Goal: Task Accomplishment & Management: Use online tool/utility

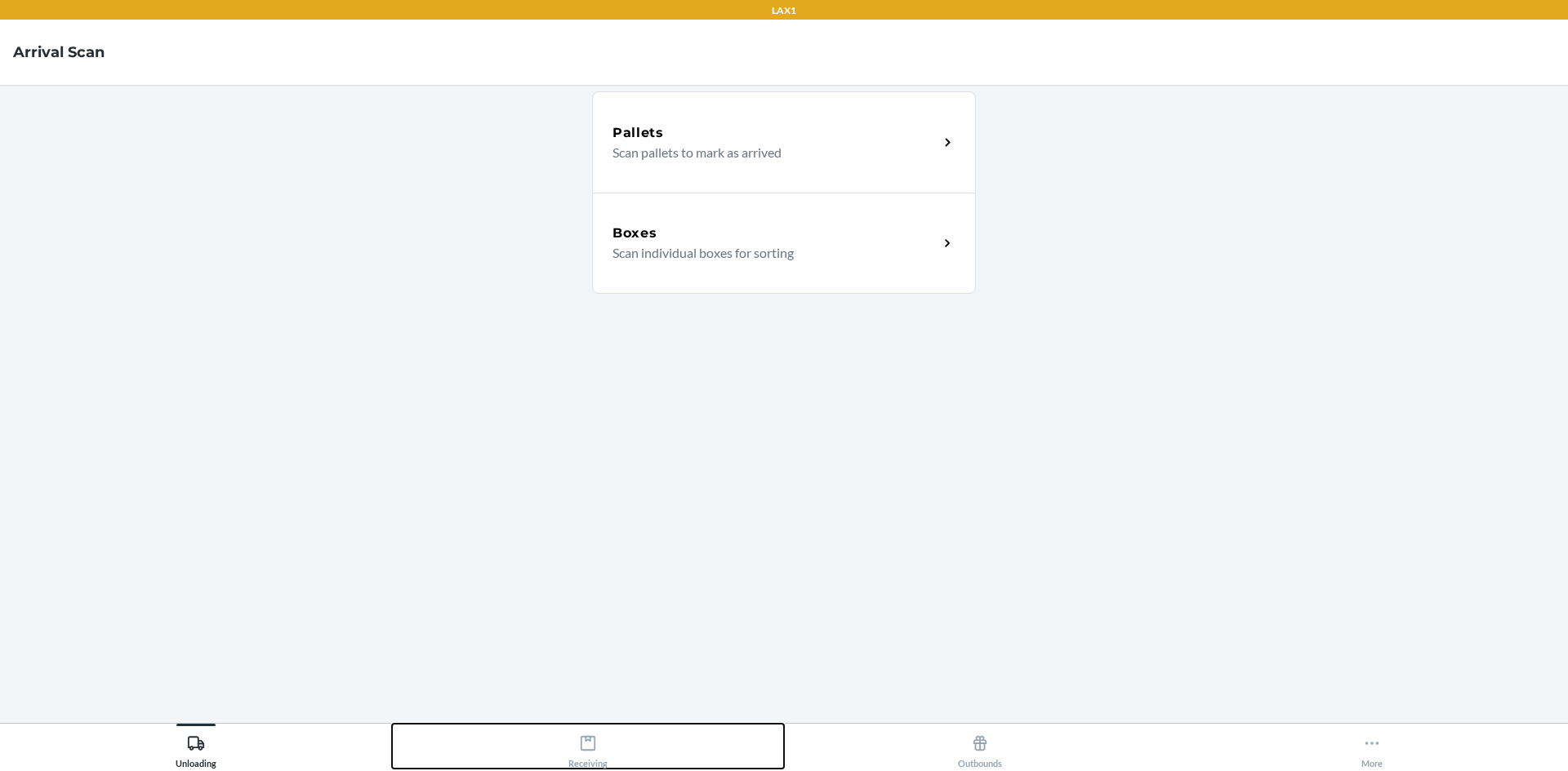
drag, startPoint x: 603, startPoint y: 728, endPoint x: 595, endPoint y: 710, distance: 19.7
click at [597, 720] on div "LAX1 Arrival Scan Pallets Scan pallets to mark as arrived Boxes Scan individual…" at bounding box center [784, 386] width 1568 height 771
click at [619, 730] on button "Receiving" at bounding box center [587, 746] width 392 height 44
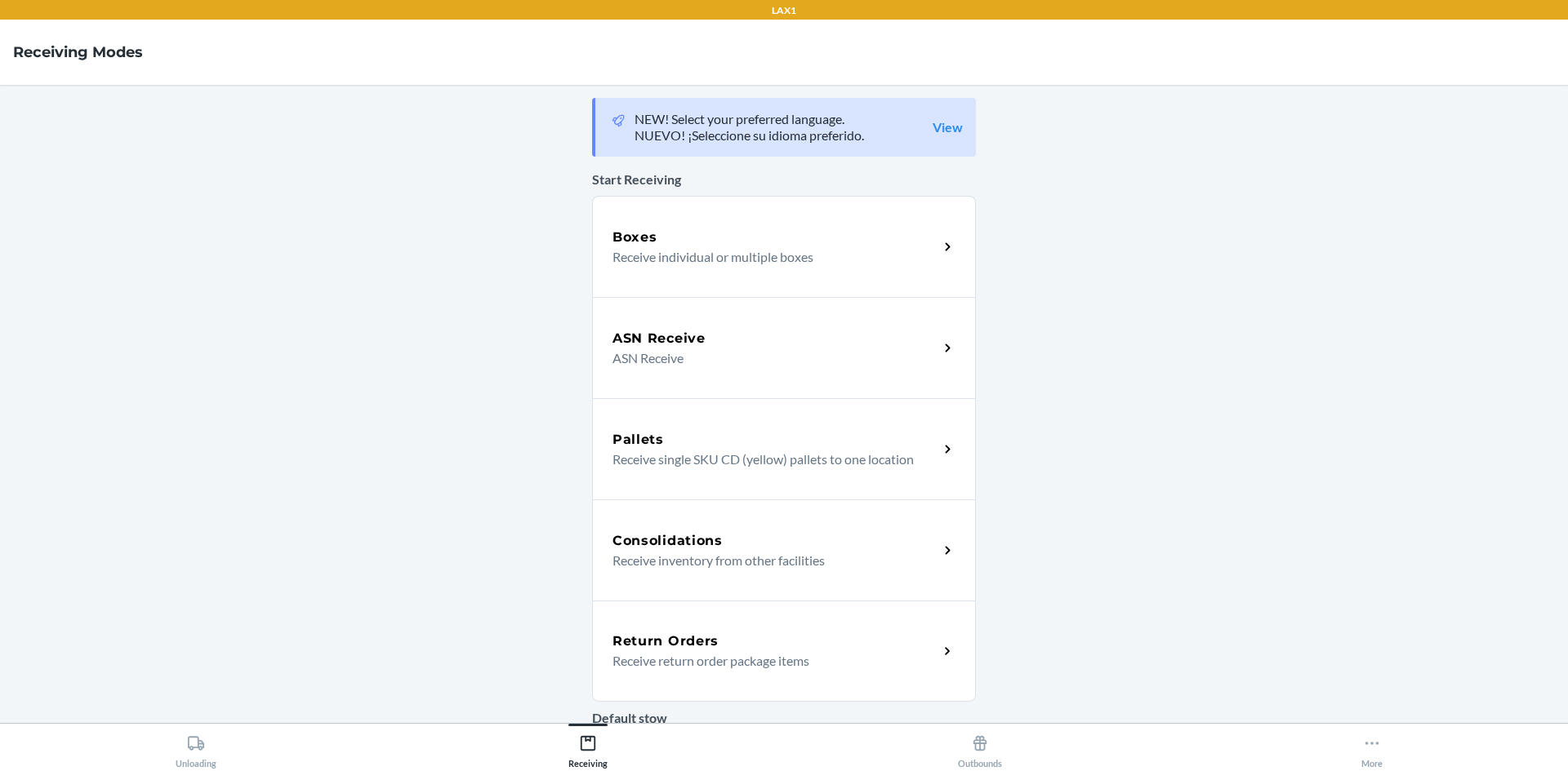
click at [700, 652] on p "Receive return order package items" at bounding box center [769, 661] width 313 height 19
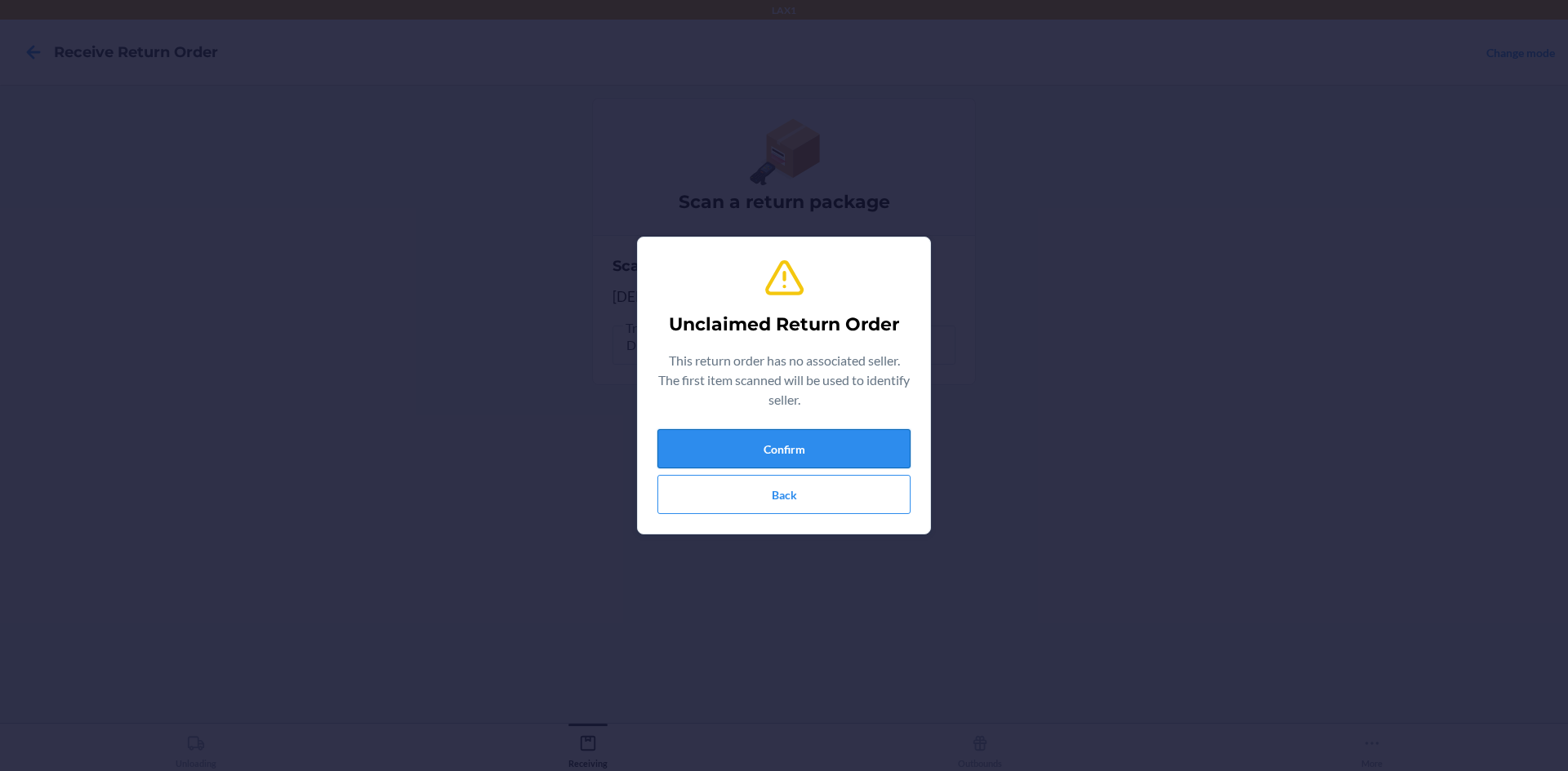
click at [844, 448] on button "Confirm" at bounding box center [784, 448] width 253 height 40
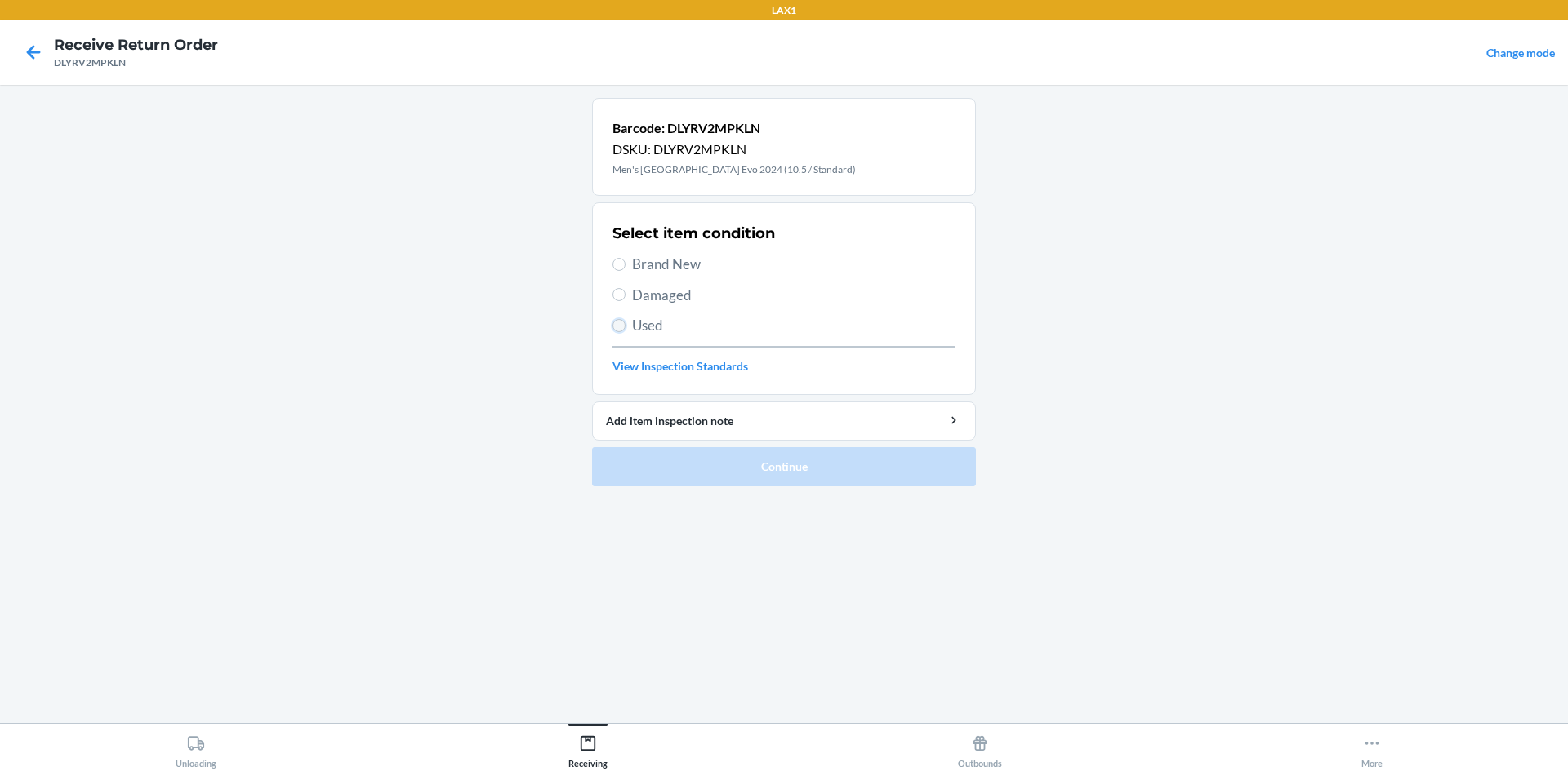
click at [613, 328] on input "Used" at bounding box center [620, 326] width 14 height 14
radio input "true"
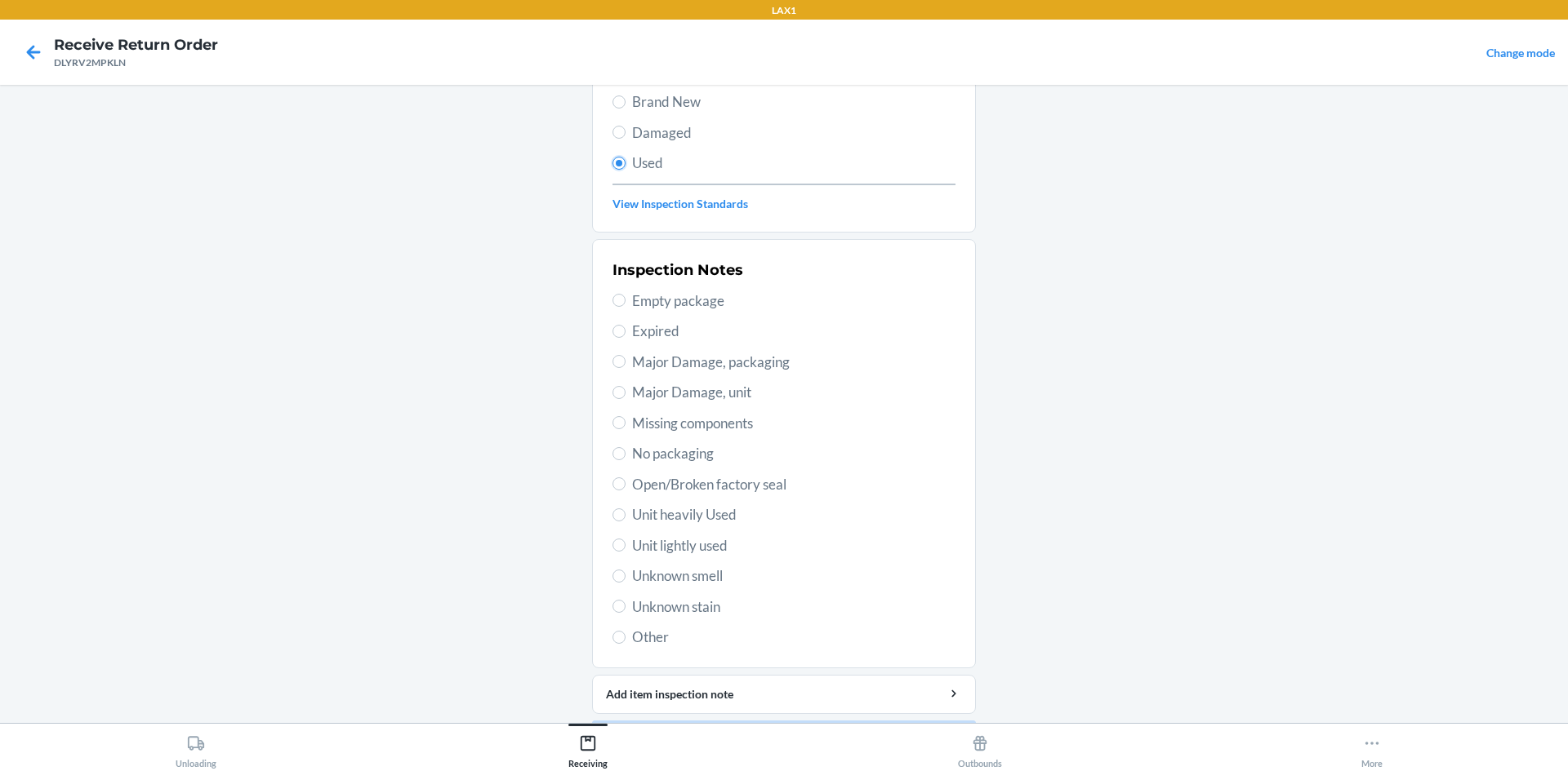
scroll to position [163, 0]
click at [682, 550] on span "Unit lightly used" at bounding box center [794, 545] width 324 height 21
click at [625, 550] on input "Unit lightly used" at bounding box center [620, 545] width 14 height 14
radio input "true"
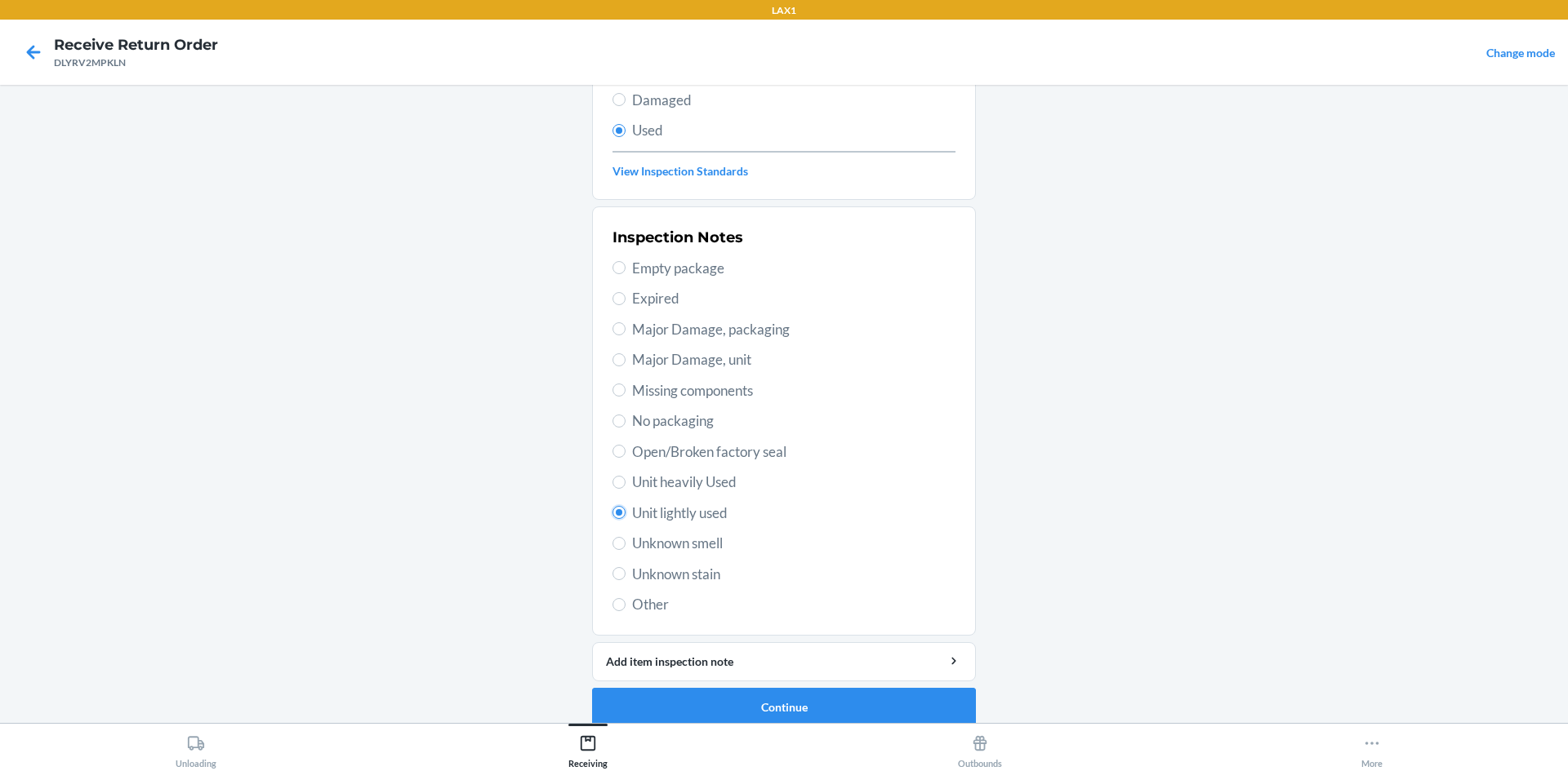
scroll to position [213, 0]
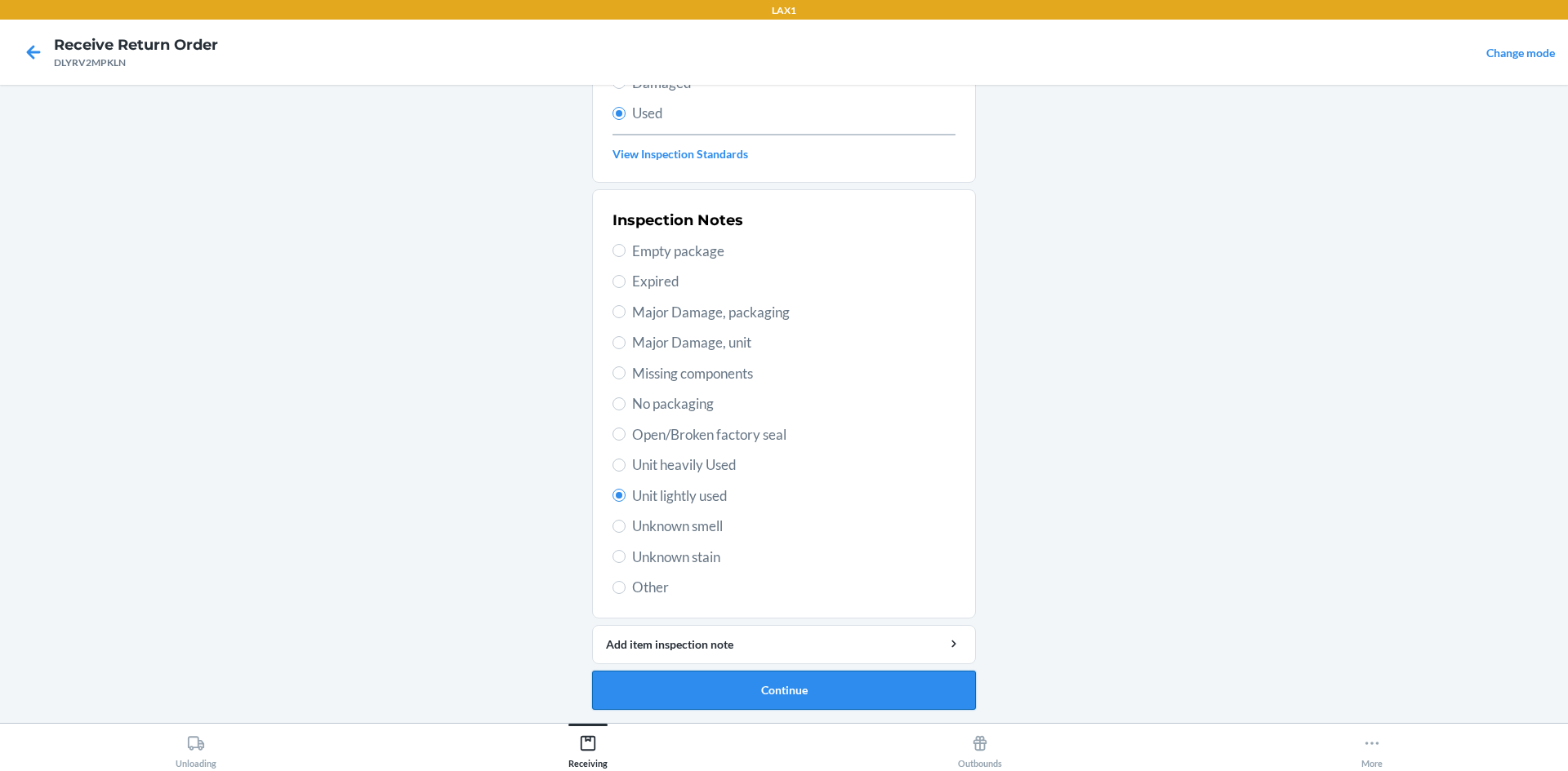
click at [751, 684] on button "Continue" at bounding box center [783, 690] width 384 height 40
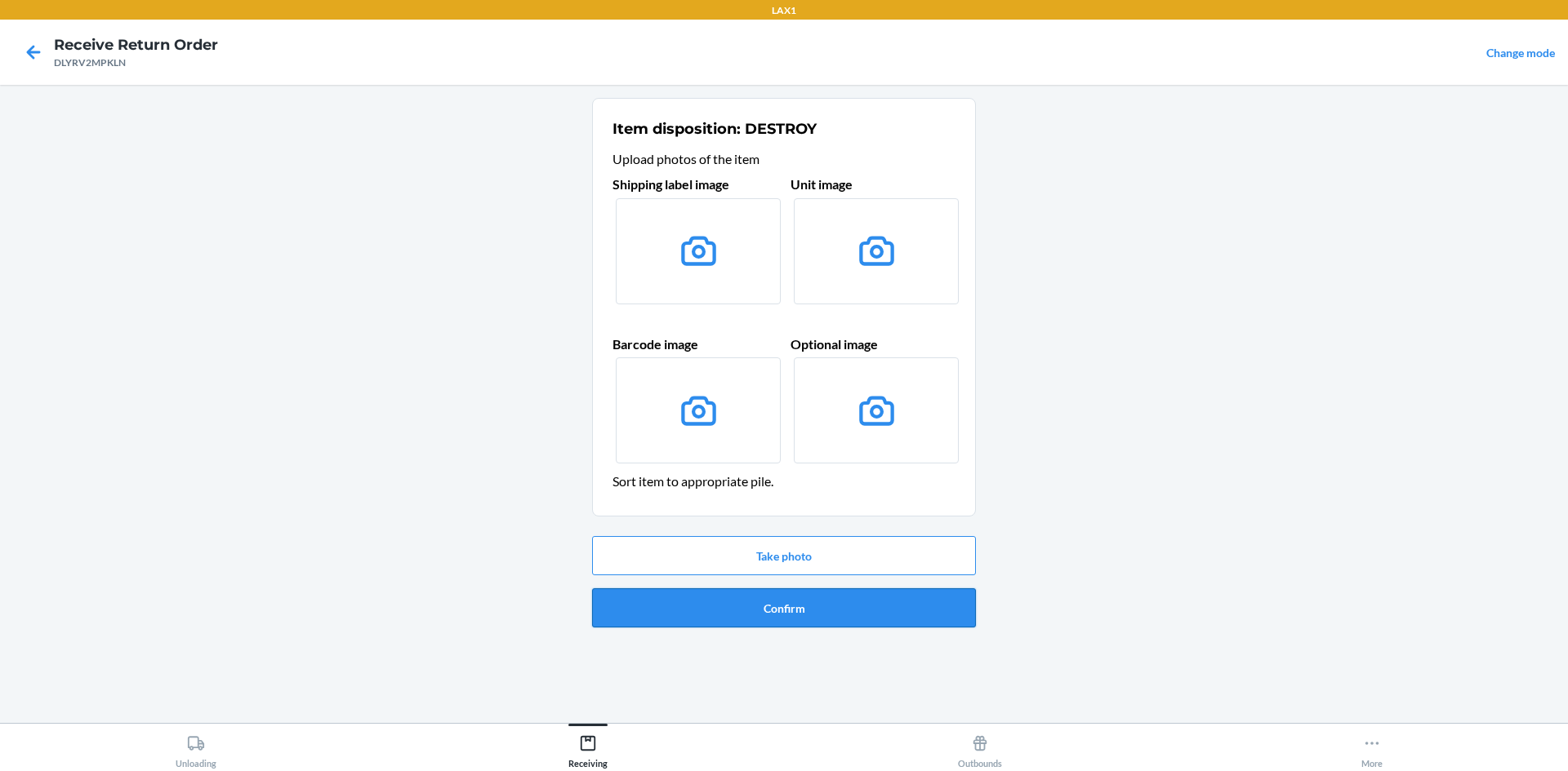
click at [740, 614] on button "Confirm" at bounding box center [783, 608] width 384 height 40
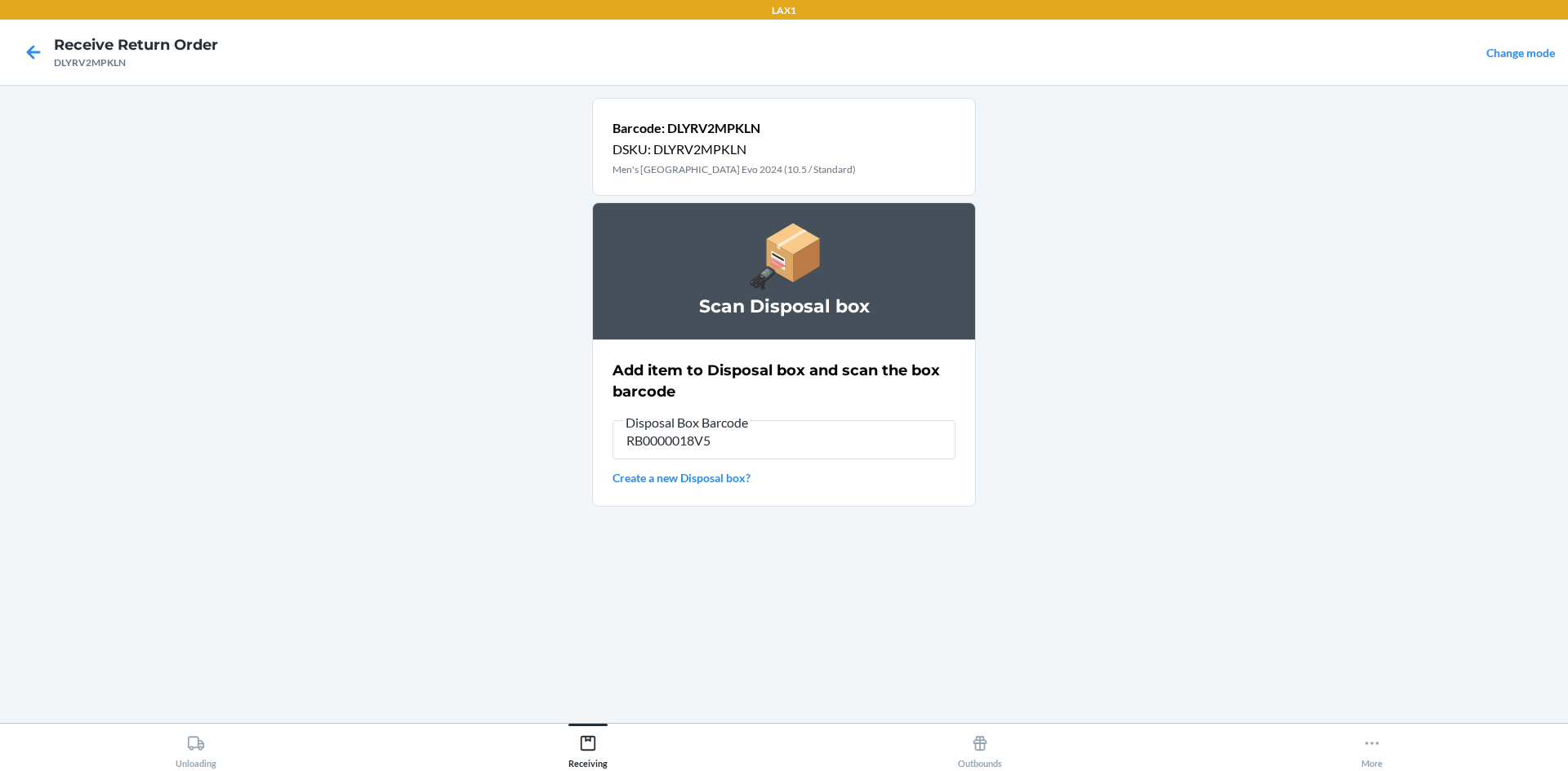
type input "RB0000018V5"
